Goal: Find specific page/section: Find specific page/section

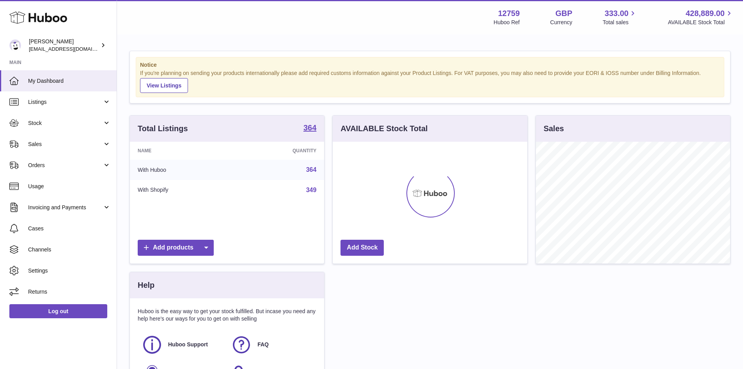
scroll to position [122, 195]
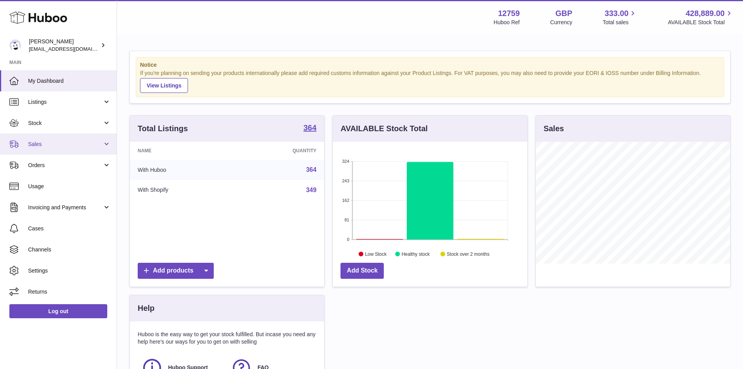
click at [86, 147] on span "Sales" at bounding box center [65, 143] width 74 height 7
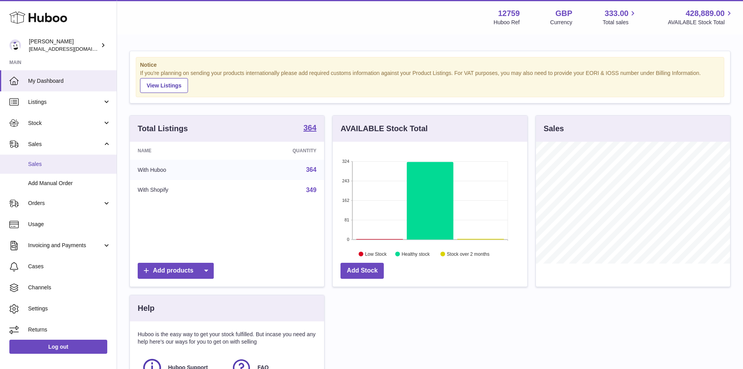
click at [79, 165] on span "Sales" at bounding box center [69, 163] width 83 height 7
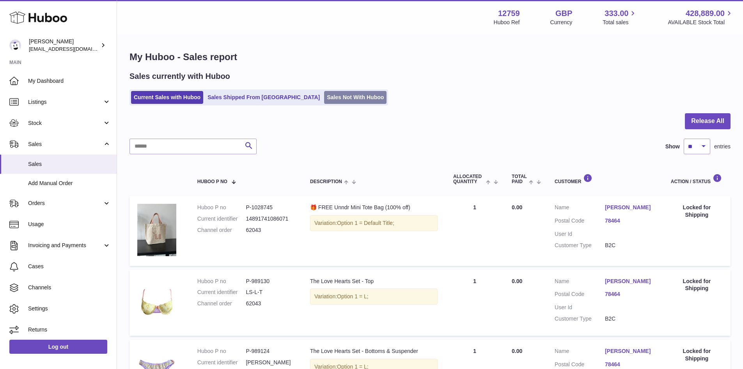
click at [324, 101] on link "Sales Not With Huboo" at bounding box center [355, 97] width 62 height 13
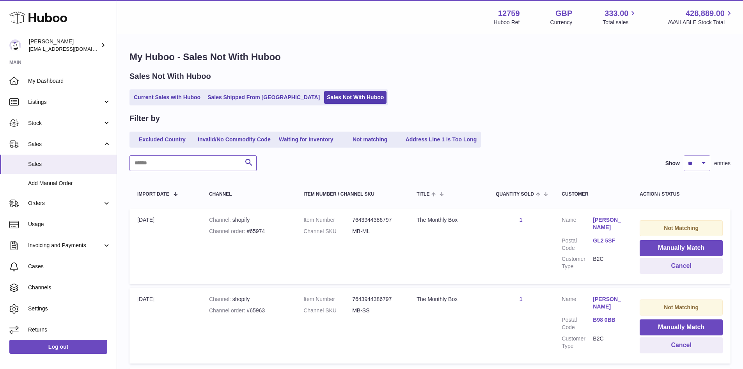
click at [190, 161] on input "text" at bounding box center [192, 163] width 127 height 16
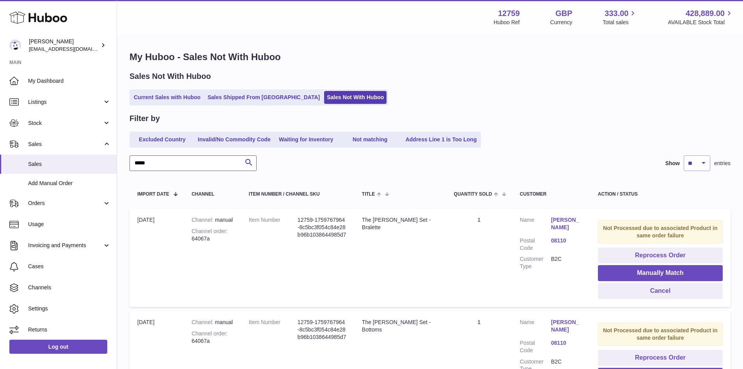
type input "*****"
drag, startPoint x: 234, startPoint y: 79, endPoint x: 129, endPoint y: 80, distance: 105.3
click at [129, 80] on div "My Huboo - Sales Not With Huboo Sales Not With Huboo Current Sales with Huboo S…" at bounding box center [430, 334] width 626 height 598
drag, startPoint x: 309, startPoint y: 55, endPoint x: 119, endPoint y: 48, distance: 189.7
click at [119, 48] on div "My Huboo - Sales Not With Huboo Sales Not With Huboo Current Sales with Huboo S…" at bounding box center [430, 334] width 626 height 598
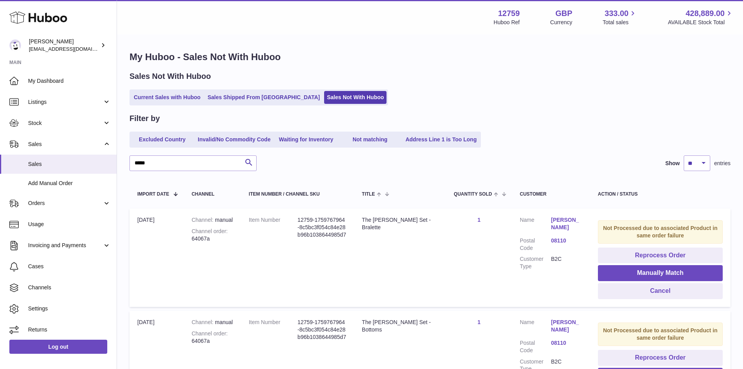
click at [330, 18] on div "Menu Huboo 12759 Huboo Ref GBP Currency 333.00 Total sales 428,889.00 AVAILABLE…" at bounding box center [429, 17] width 607 height 18
